Goal: Obtain resource: Download file/media

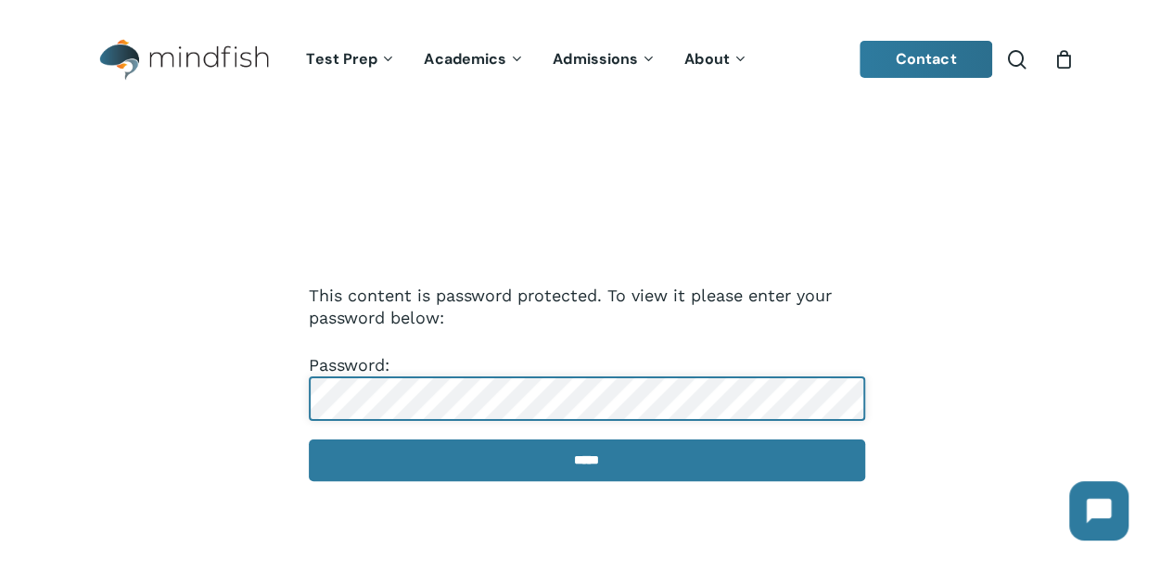
click at [309, 439] on input "*****" at bounding box center [587, 460] width 556 height 42
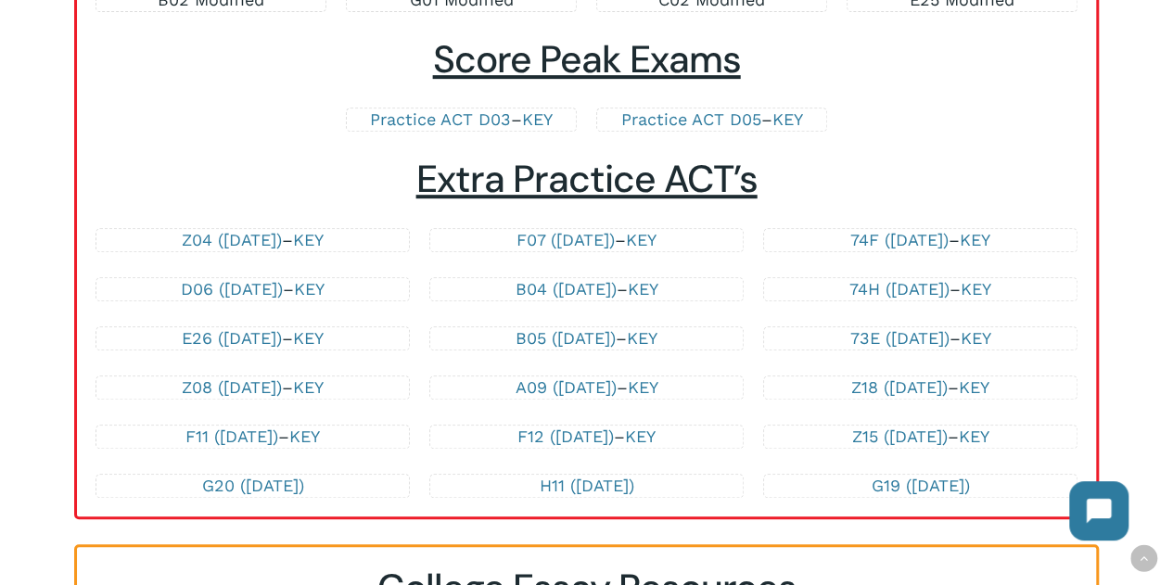
scroll to position [3947, 0]
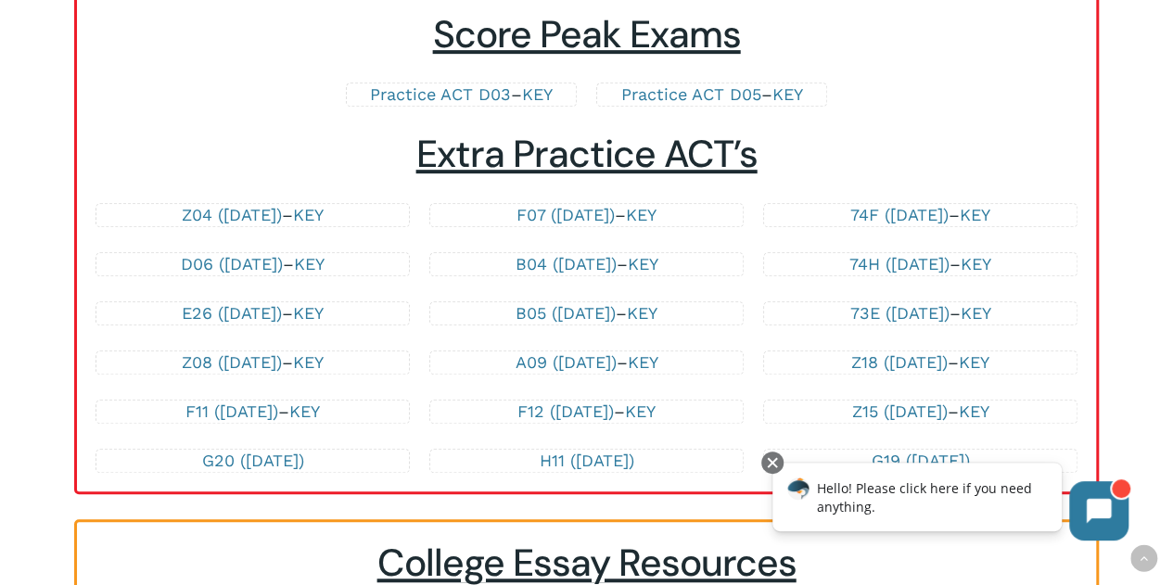
drag, startPoint x: 579, startPoint y: 427, endPoint x: 977, endPoint y: 137, distance: 492.2
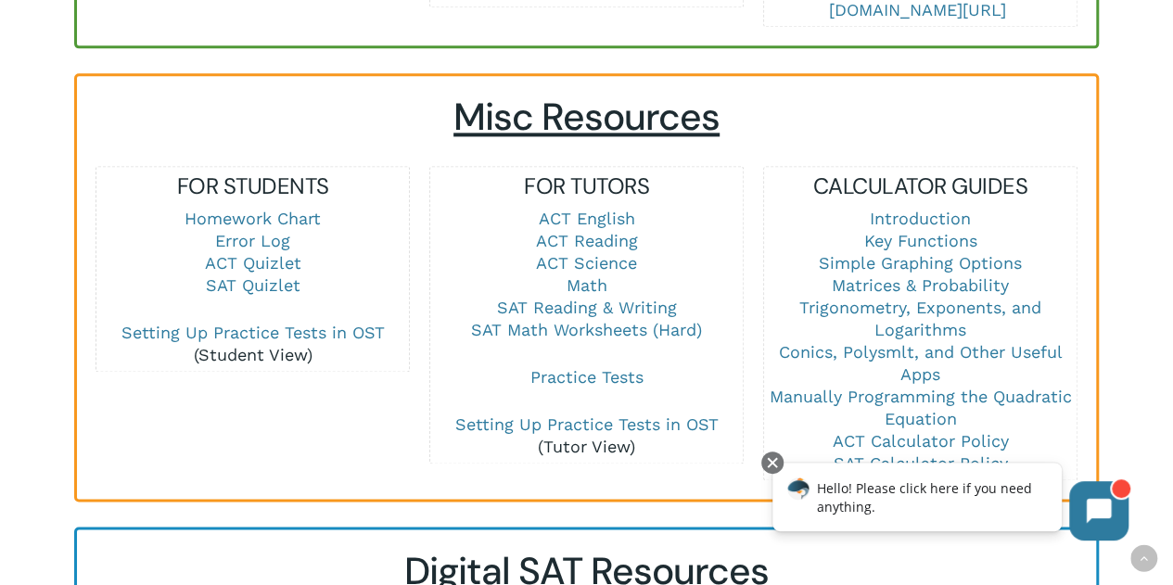
scroll to position [1355, 0]
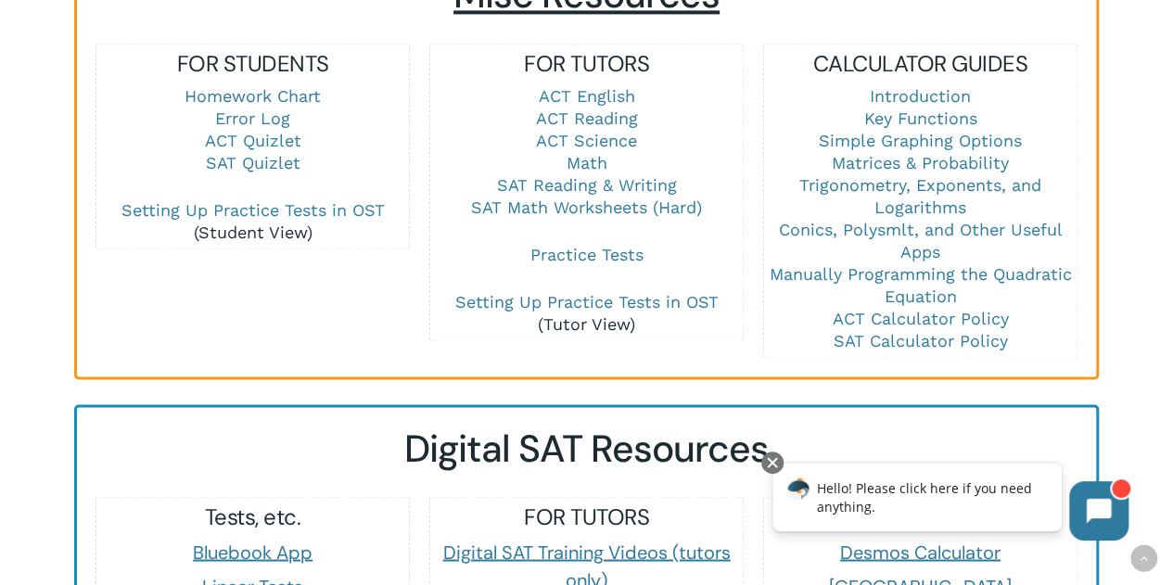
click at [776, 458] on div at bounding box center [772, 462] width 22 height 22
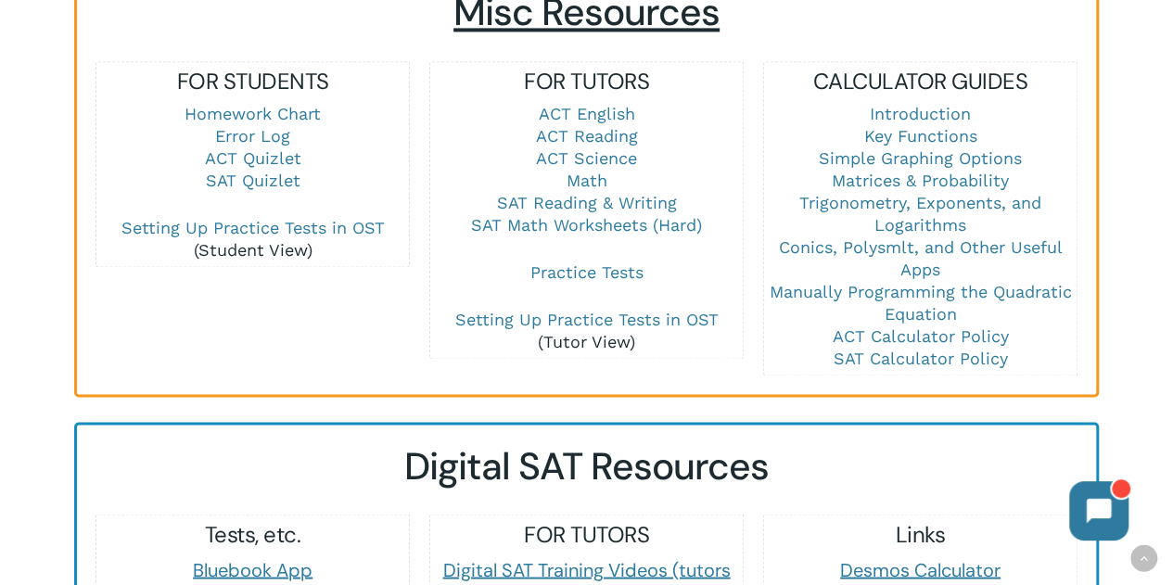
scroll to position [1337, 0]
